Goal: Task Accomplishment & Management: Manage account settings

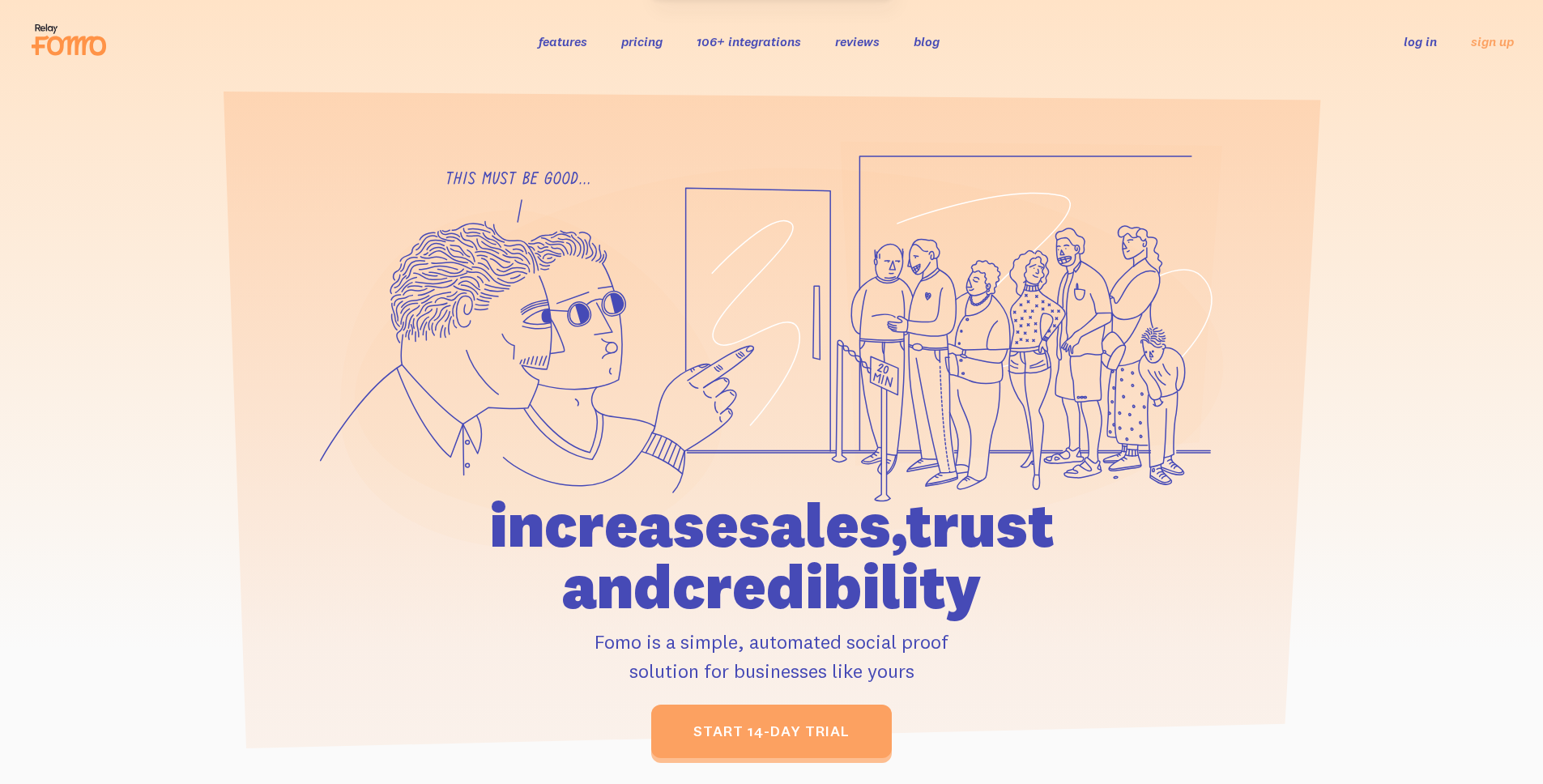
click at [1425, 39] on link "log in" at bounding box center [1421, 41] width 33 height 16
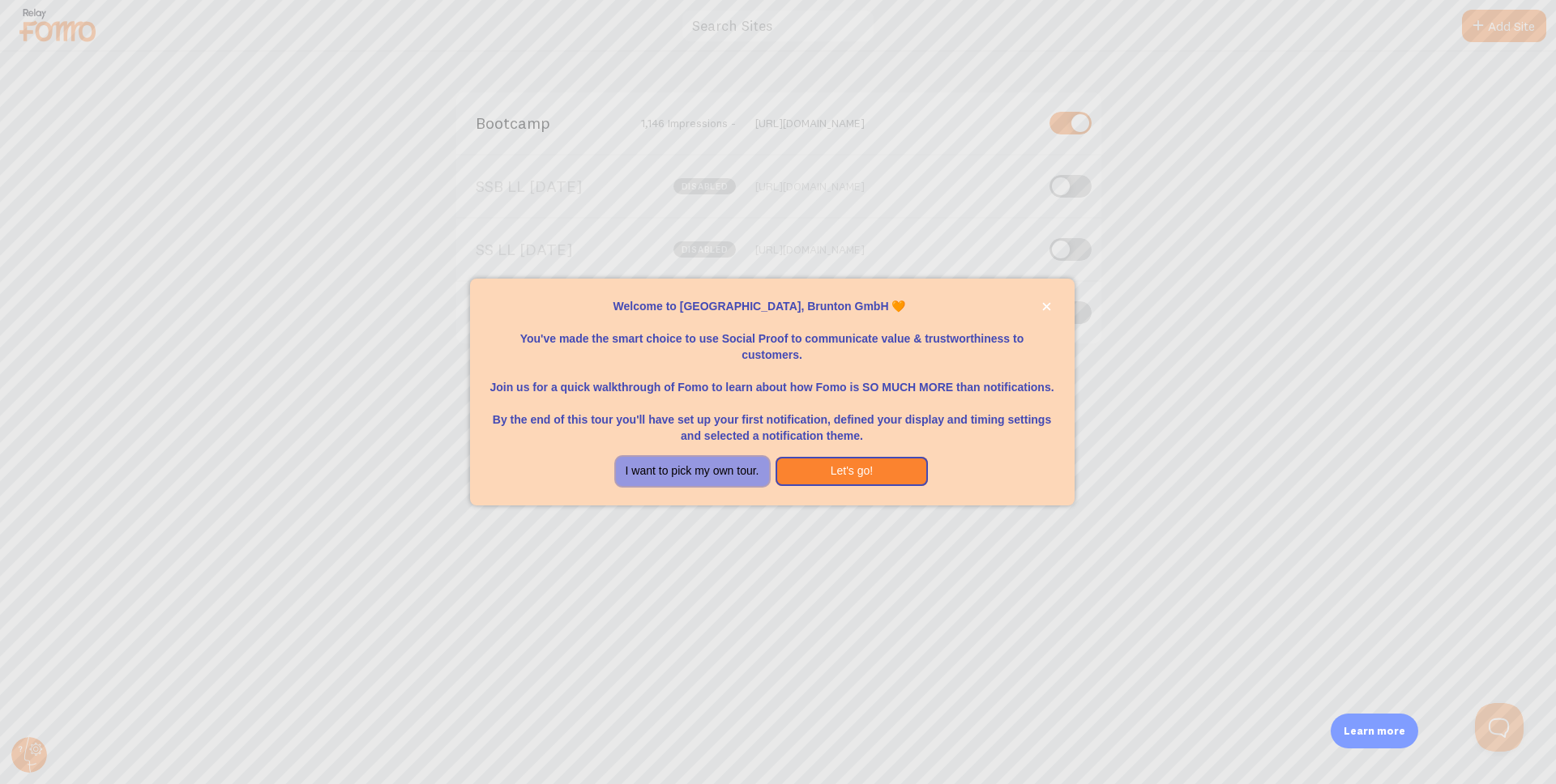
click at [653, 473] on button "I want to pick my own tour." at bounding box center [692, 471] width 153 height 29
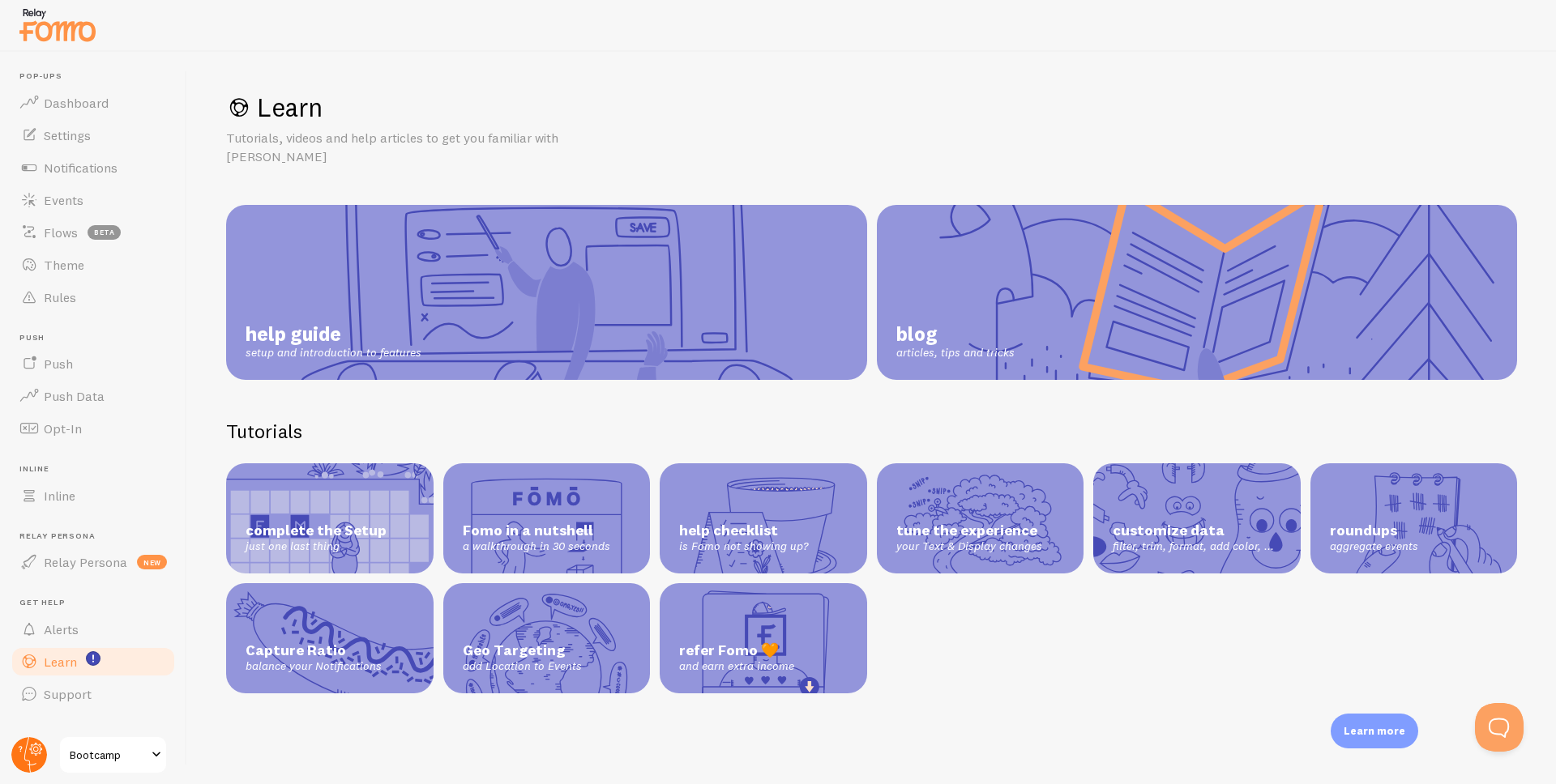
click at [23, 746] on circle at bounding box center [29, 754] width 35 height 35
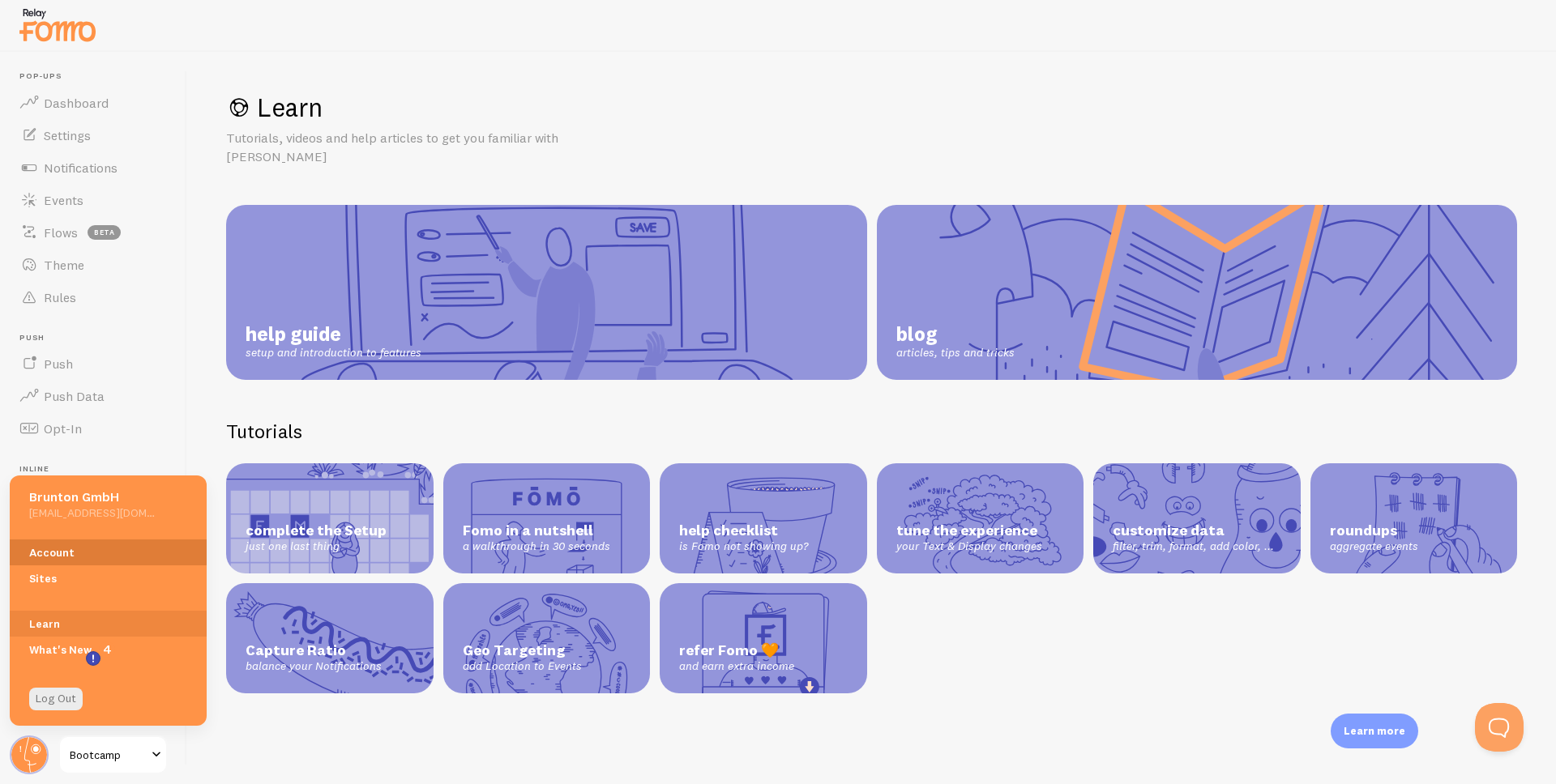
click at [76, 545] on link "Account" at bounding box center [108, 552] width 197 height 26
